Goal: Find specific page/section: Find specific page/section

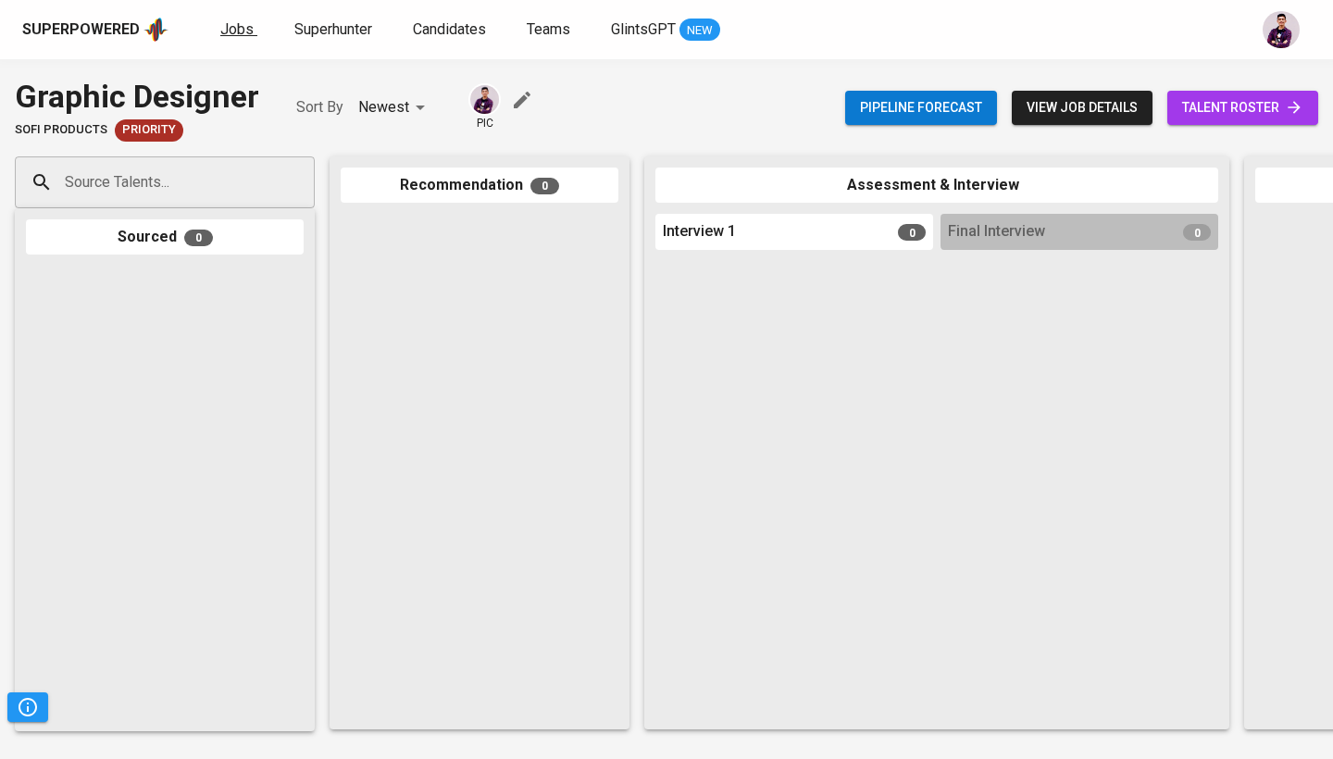
click at [244, 26] on span "Jobs" at bounding box center [236, 29] width 33 height 18
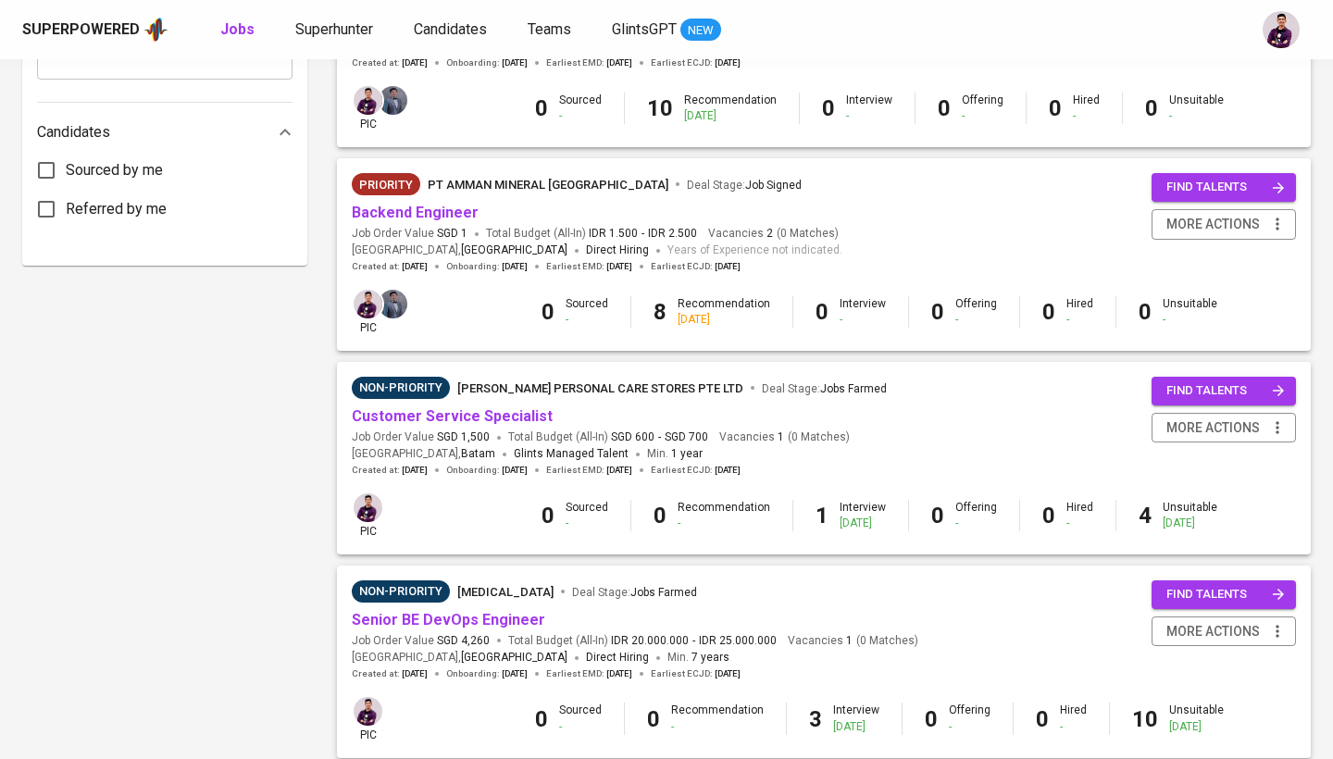
scroll to position [937, 0]
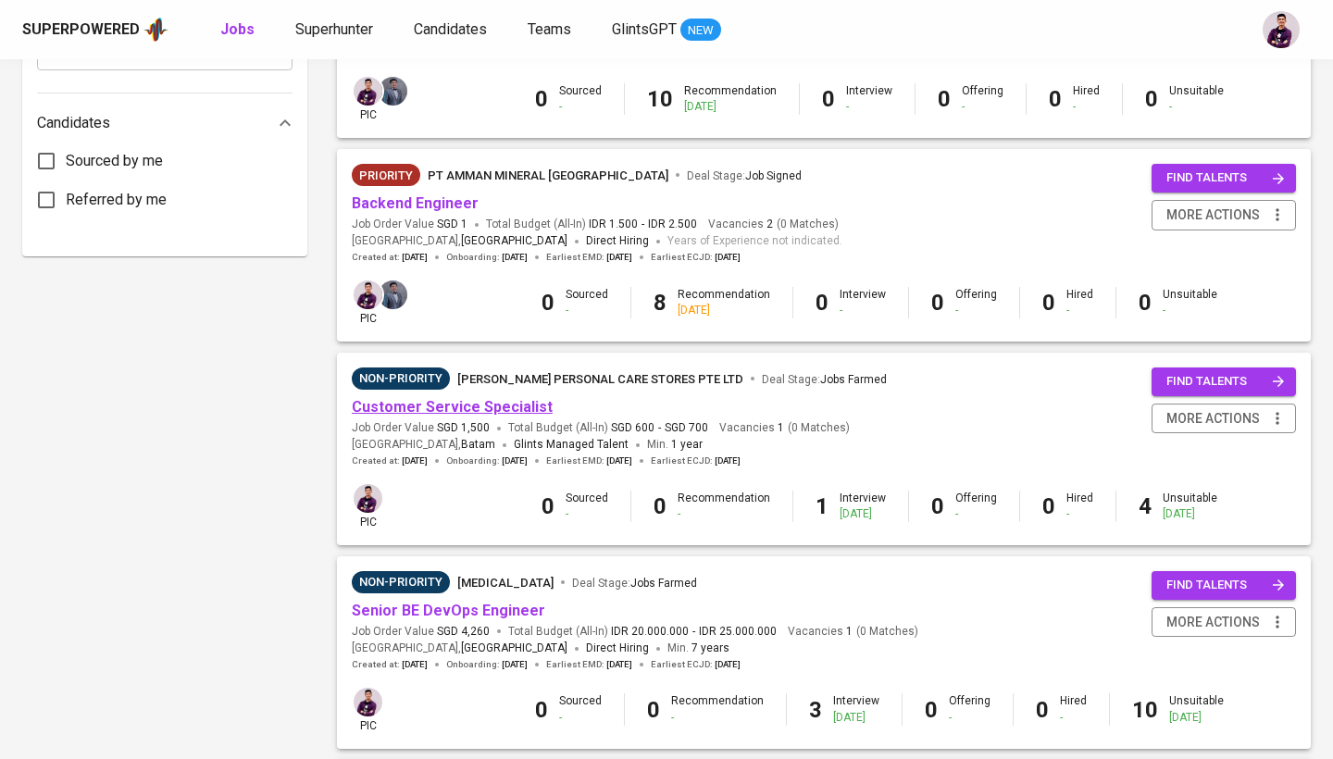
click at [499, 398] on link "Customer Service Specialist" at bounding box center [452, 407] width 201 height 18
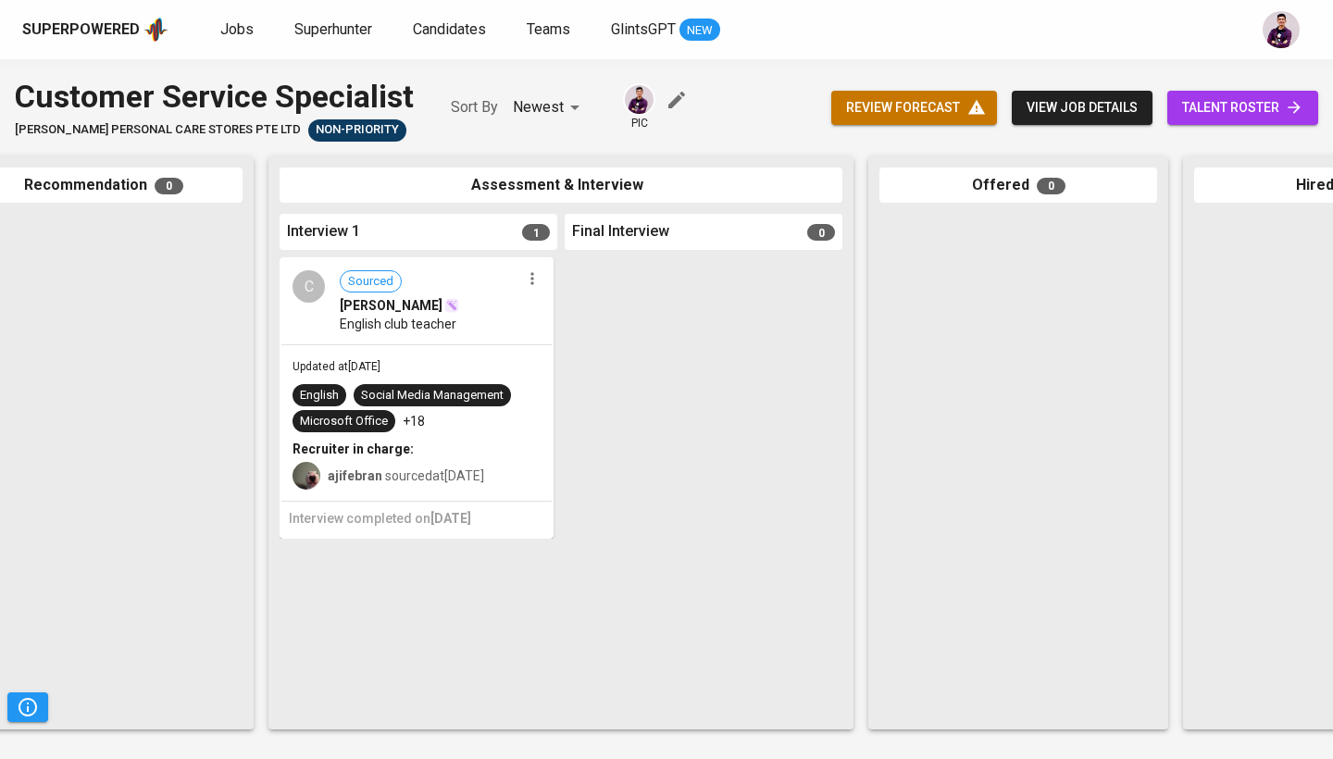
scroll to position [0, 417]
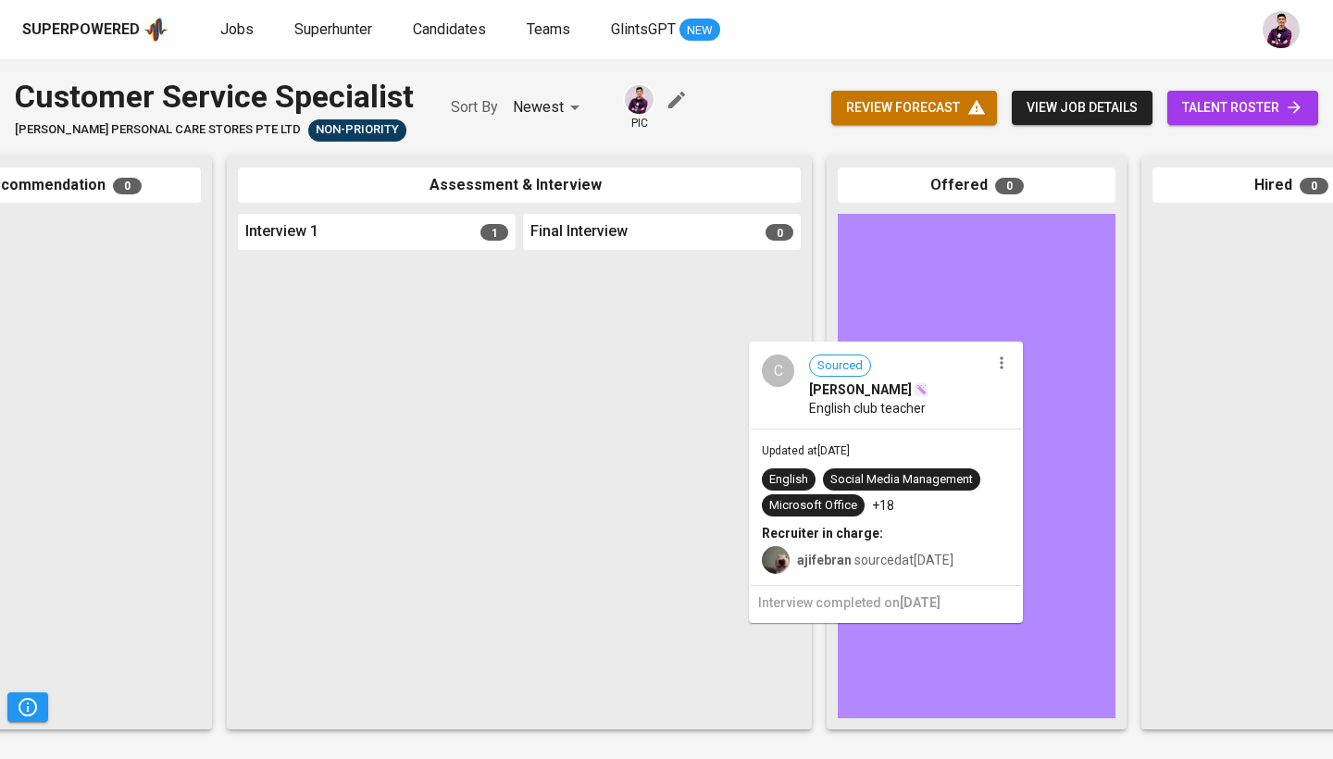
drag, startPoint x: 417, startPoint y: 391, endPoint x: 940, endPoint y: 476, distance: 529.0
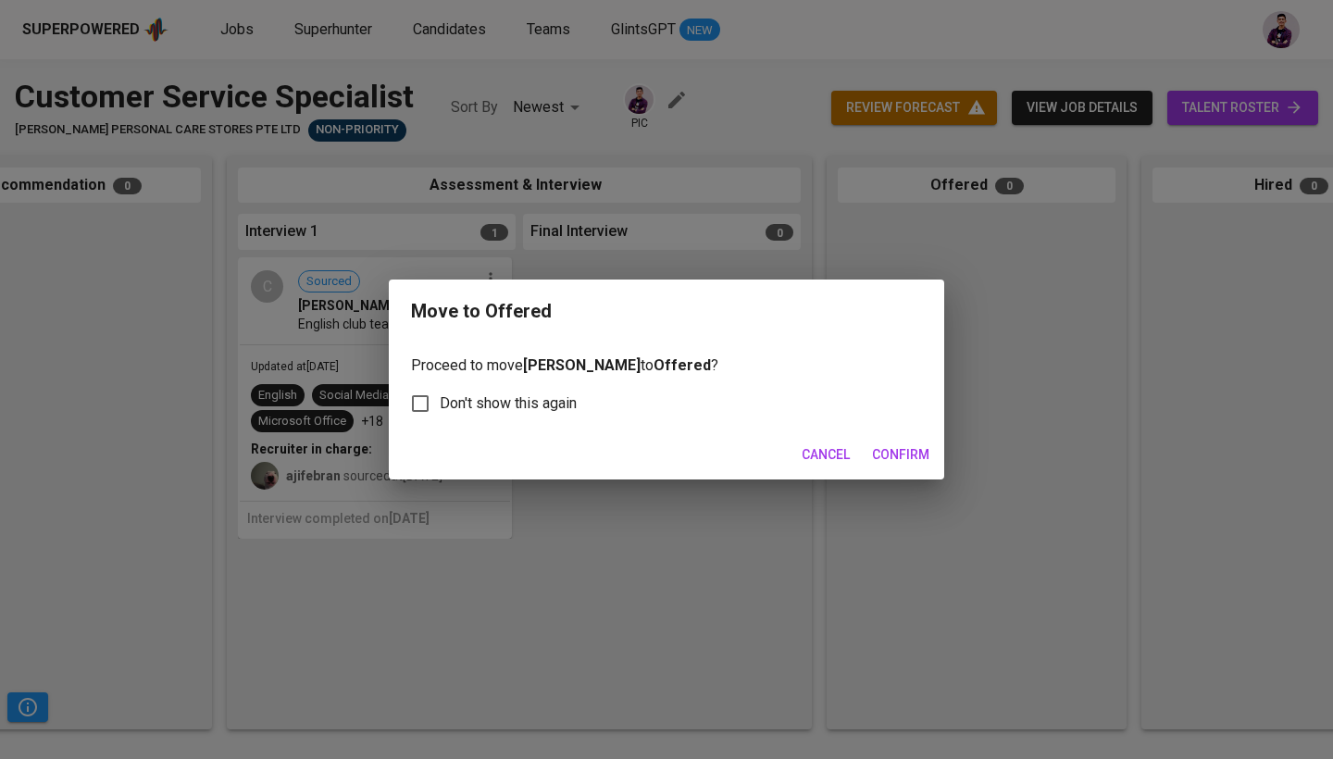
click at [899, 447] on span "Confirm" at bounding box center [900, 454] width 57 height 23
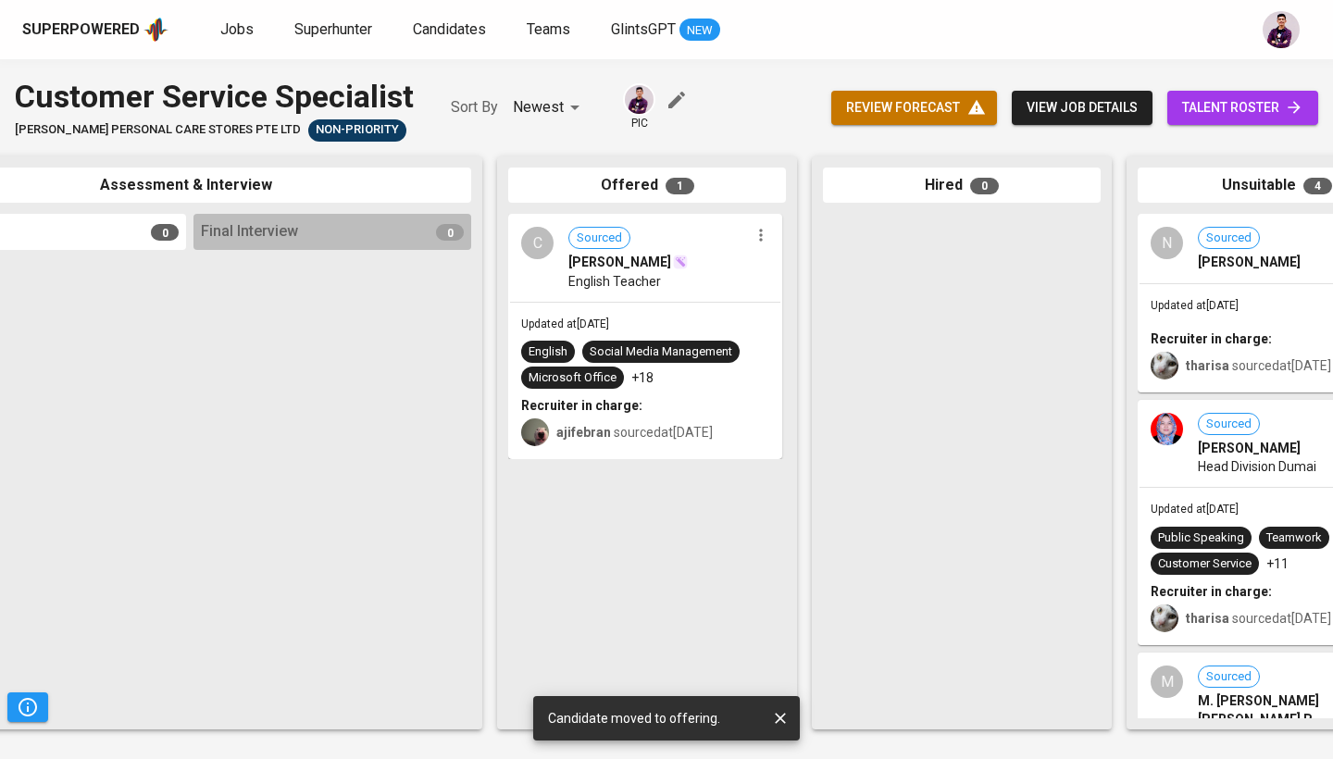
scroll to position [0, 825]
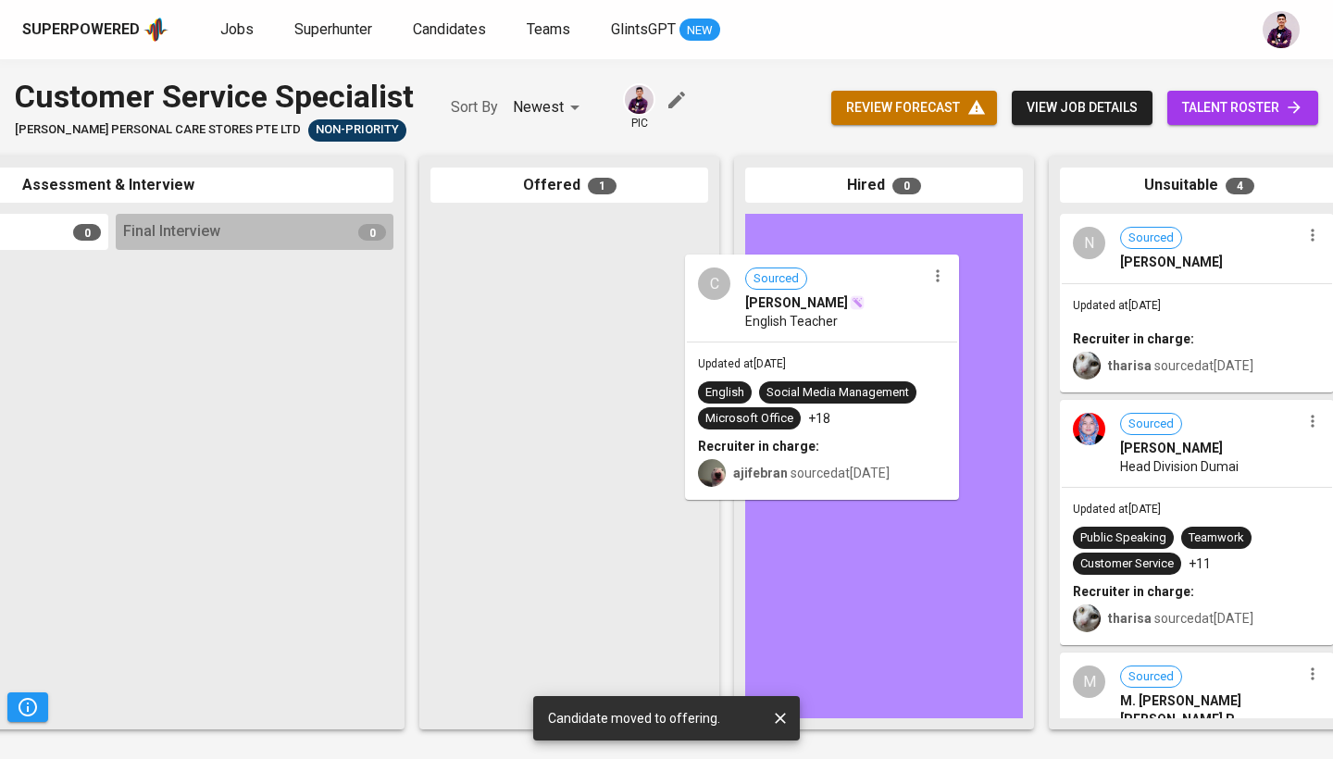
drag, startPoint x: 521, startPoint y: 317, endPoint x: 791, endPoint y: 358, distance: 272.6
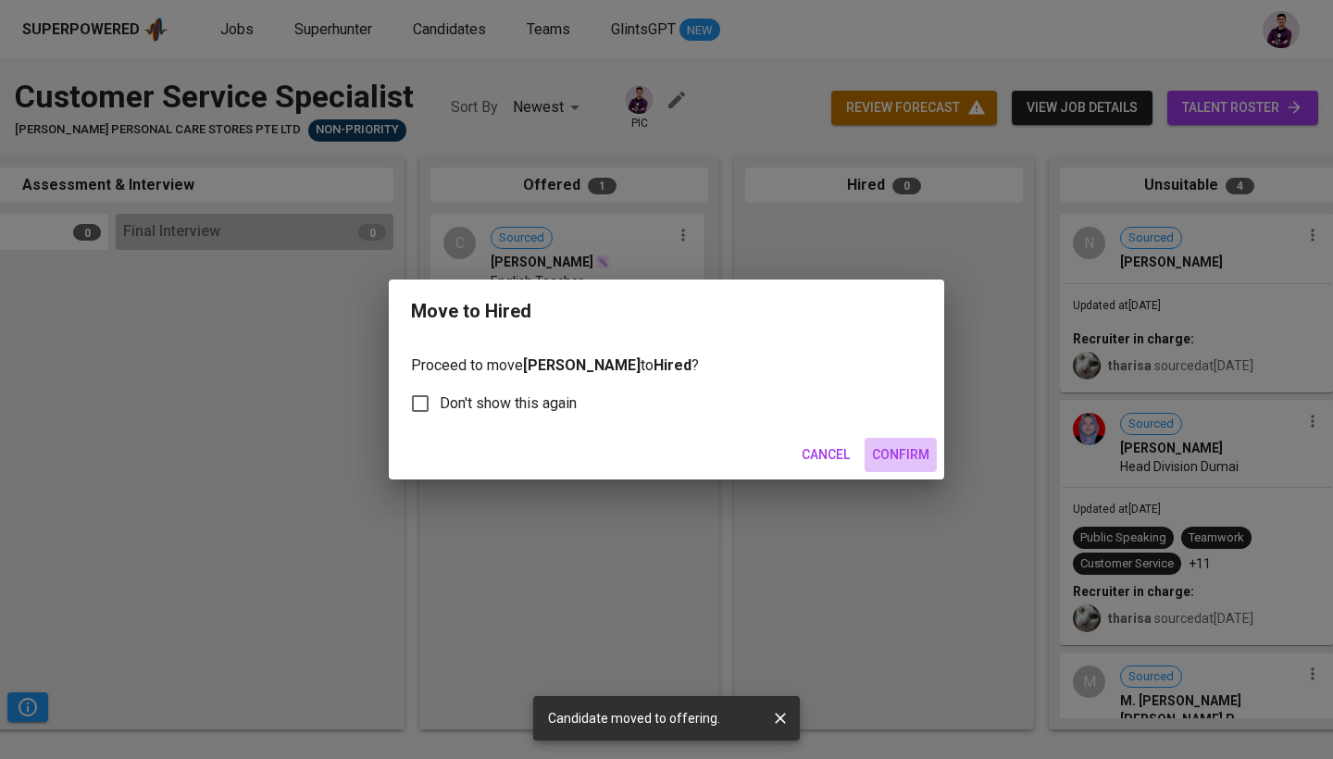
click at [926, 442] on button "Confirm" at bounding box center [901, 455] width 72 height 34
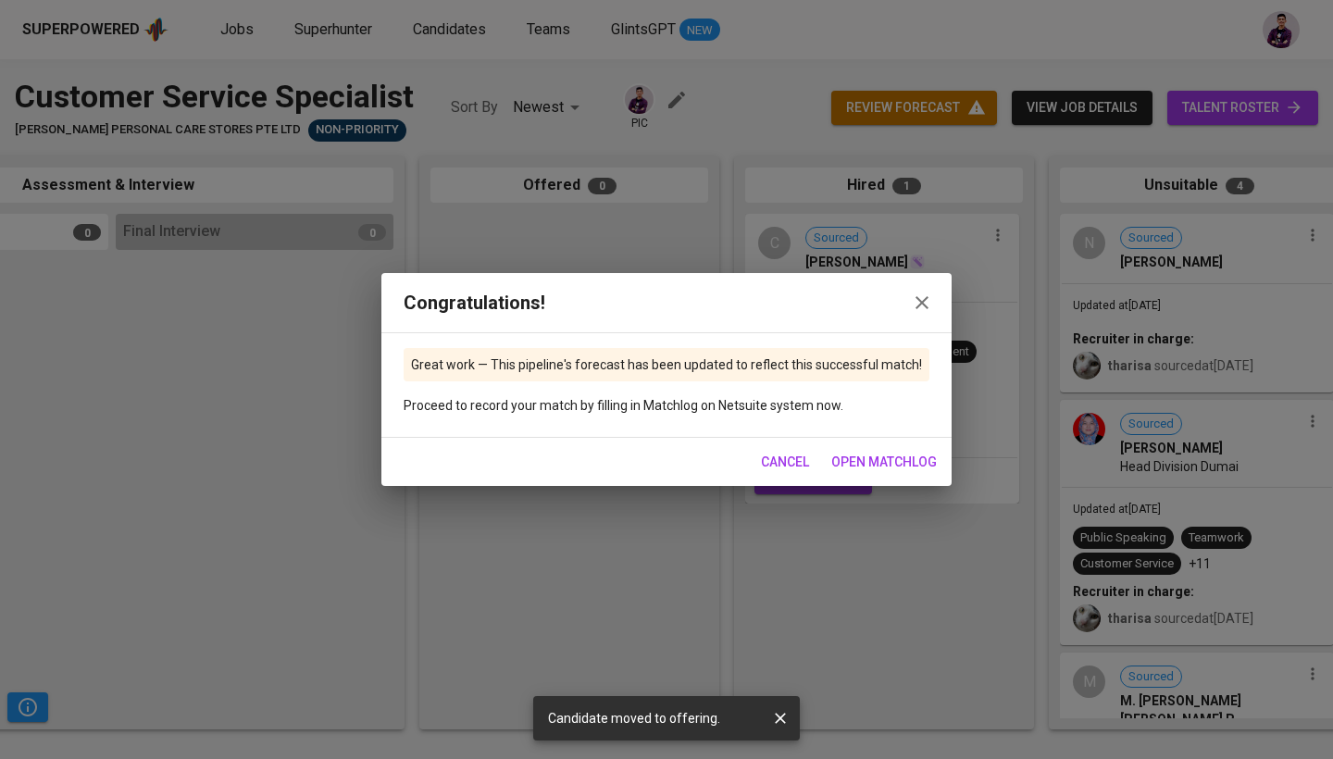
click at [784, 471] on span "Cancel" at bounding box center [785, 462] width 48 height 23
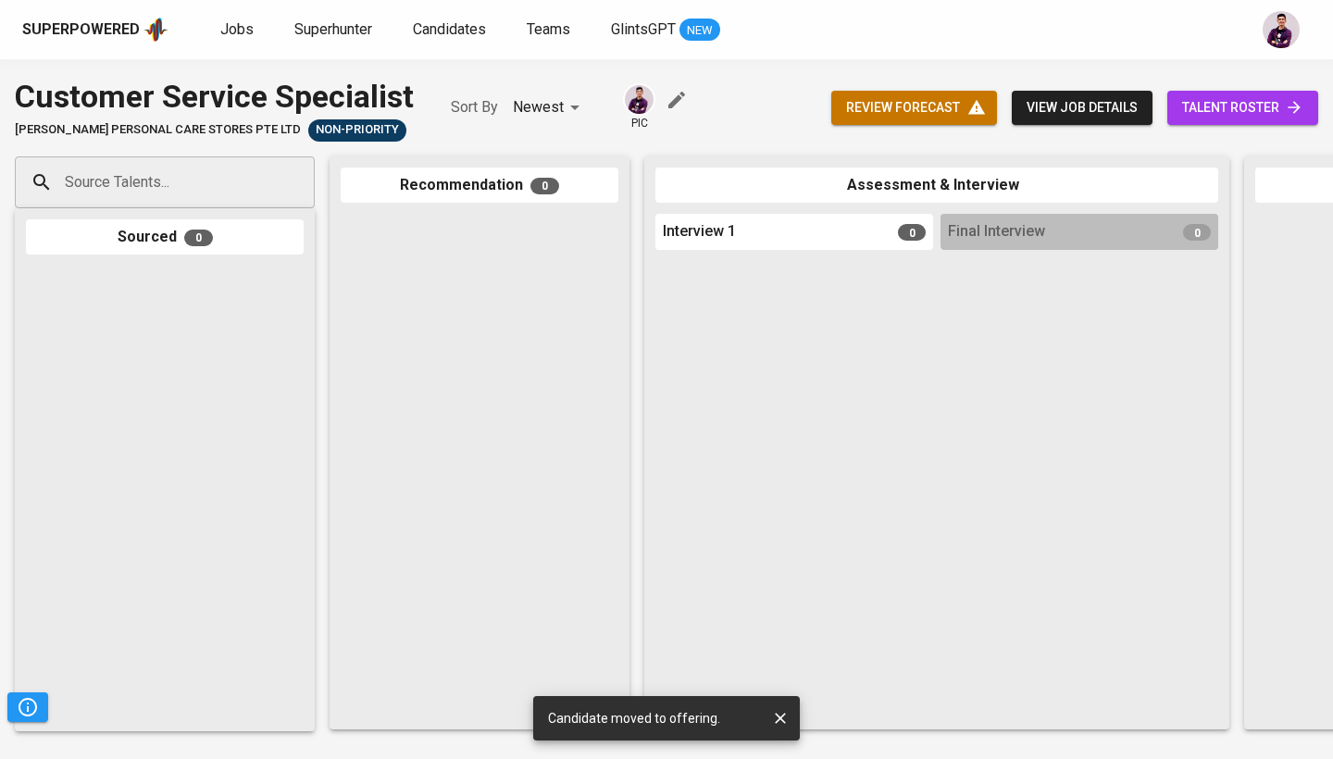
scroll to position [0, 0]
click at [222, 39] on link "Jobs" at bounding box center [238, 30] width 37 height 23
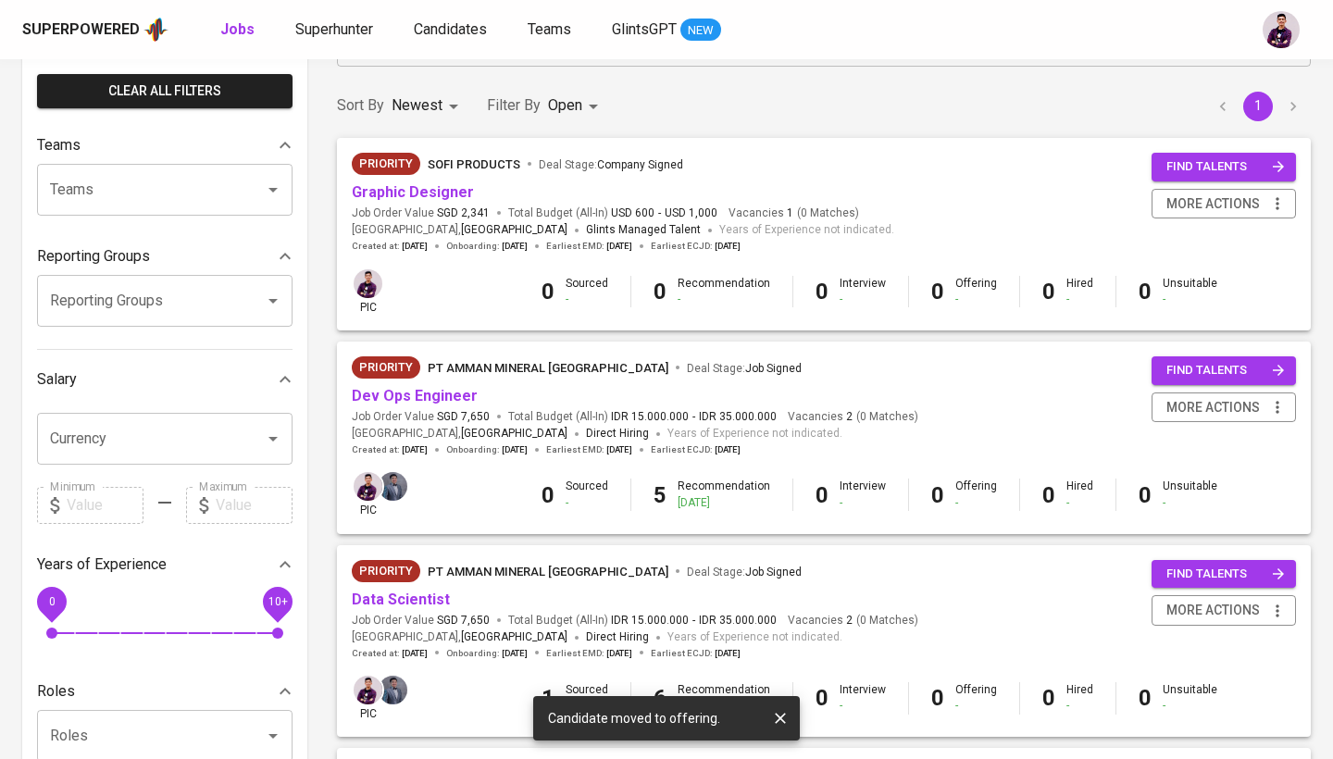
scroll to position [133, 0]
click at [408, 201] on link "Graphic Designer" at bounding box center [413, 193] width 122 height 18
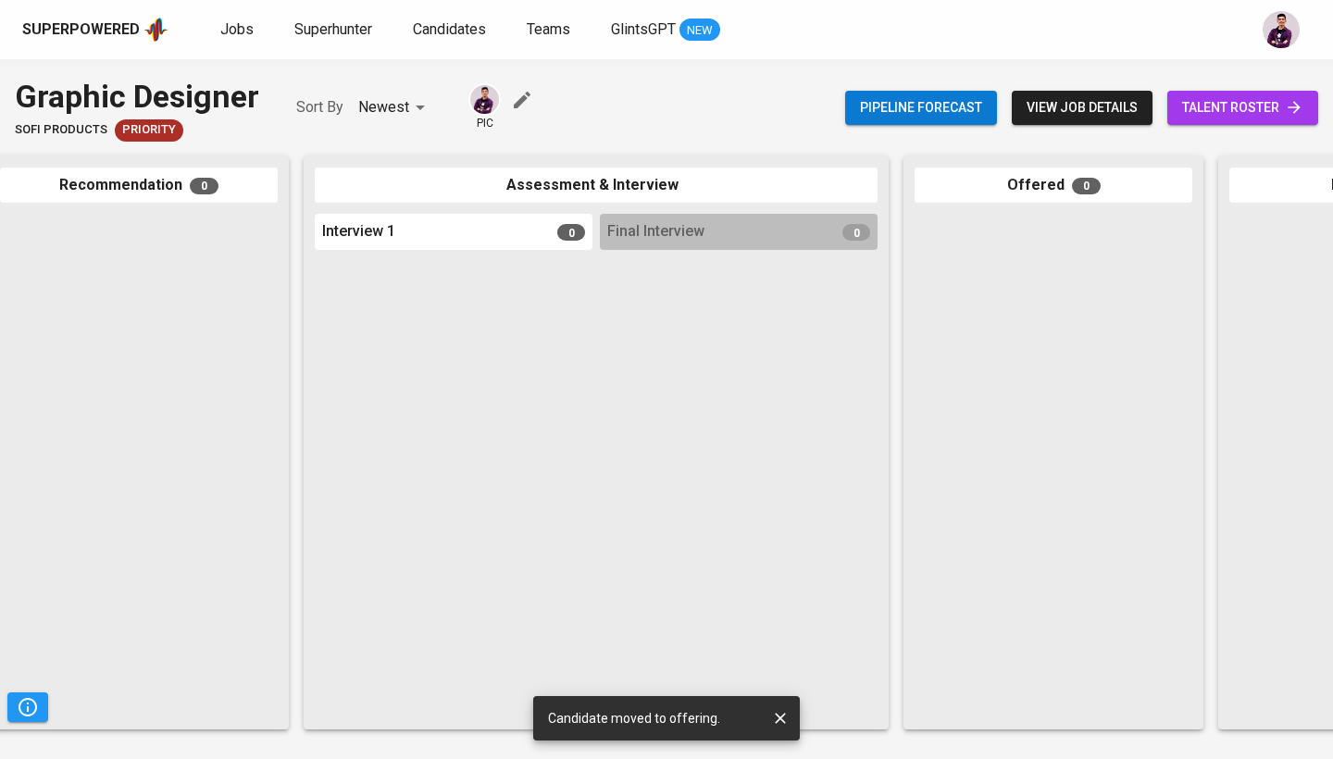
scroll to position [0, 443]
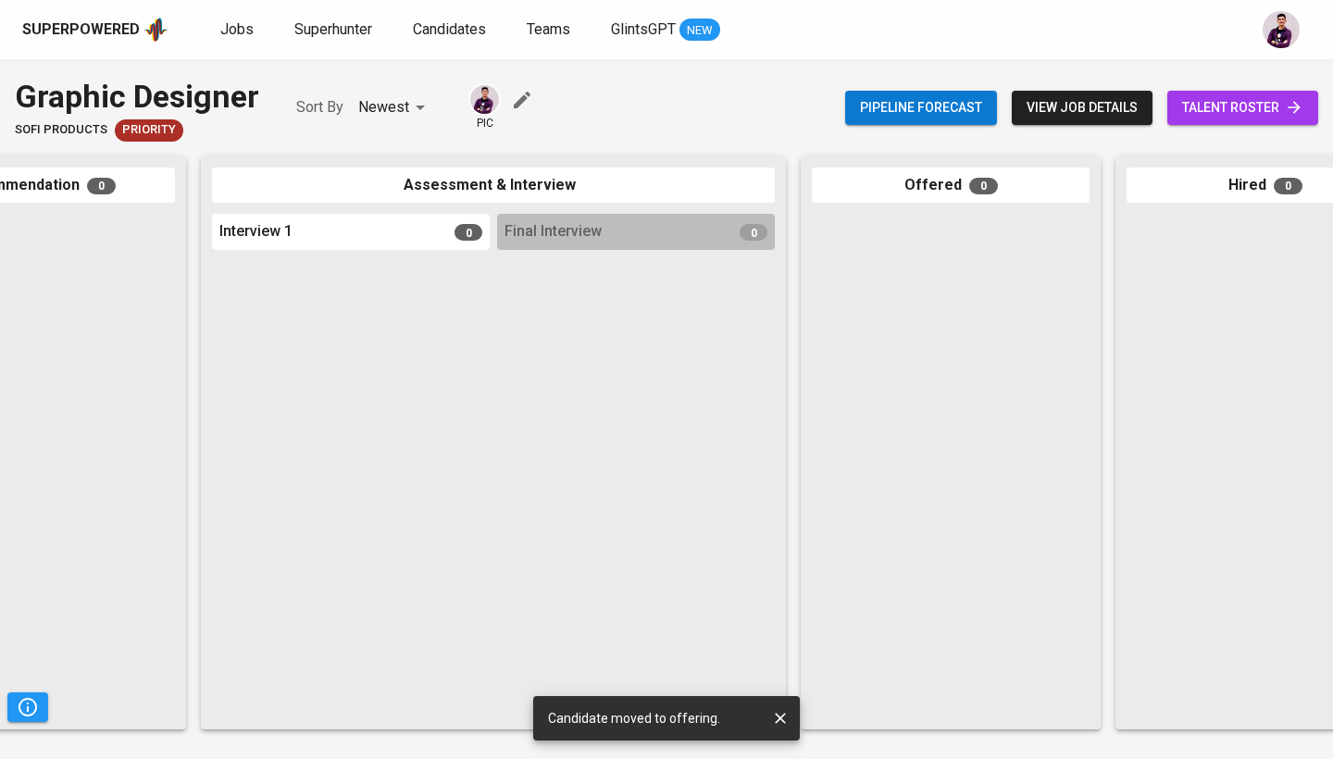
click at [1214, 101] on span "talent roster" at bounding box center [1242, 107] width 121 height 23
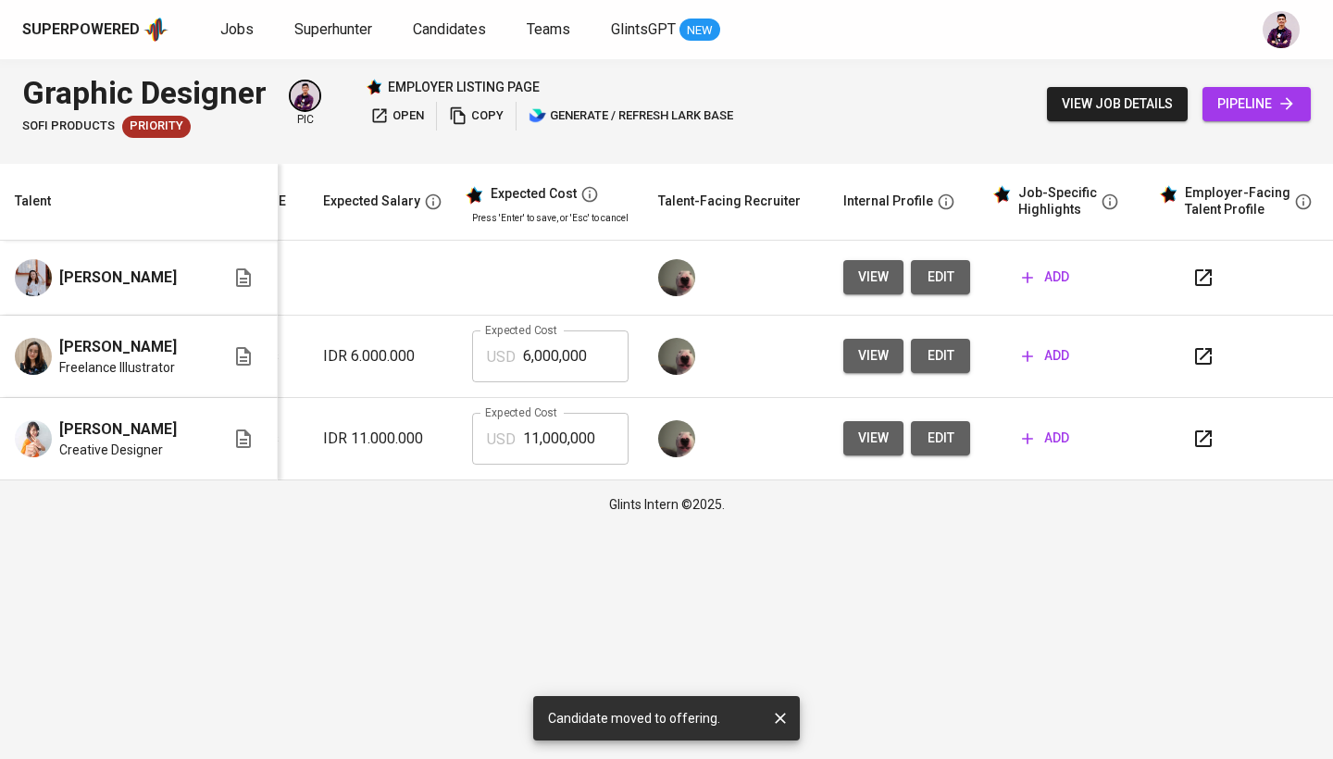
scroll to position [0, 266]
click at [247, 30] on span "Jobs" at bounding box center [236, 29] width 33 height 18
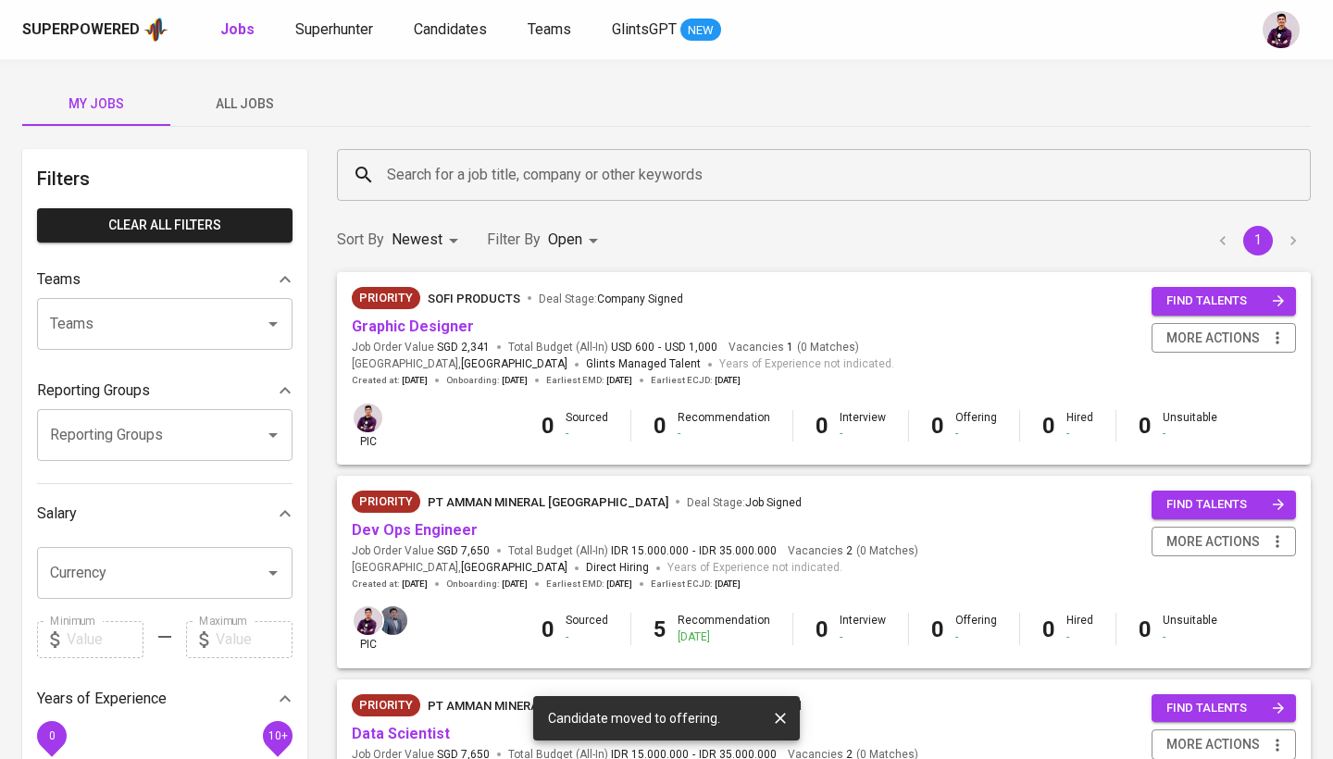
click at [247, 30] on b "Jobs" at bounding box center [237, 29] width 34 height 18
type input "OPEN"
